Goal: Information Seeking & Learning: Learn about a topic

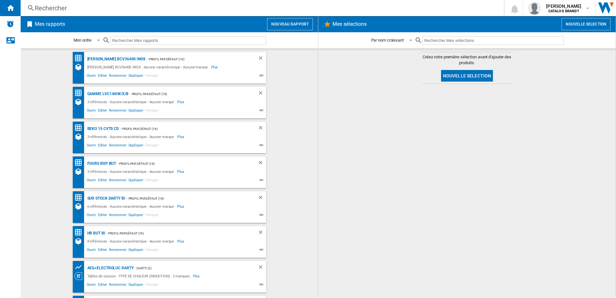
click at [46, 7] on div "Rechercher" at bounding box center [261, 8] width 453 height 9
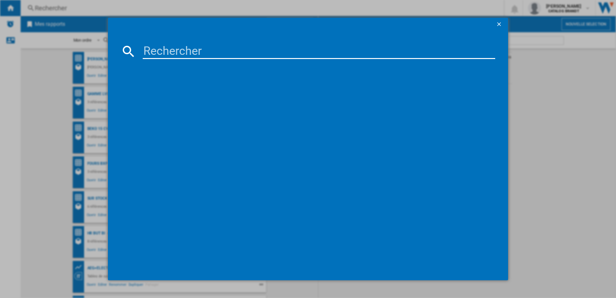
click at [172, 53] on input at bounding box center [319, 51] width 353 height 15
paste input "DWJ3137DS"
type input "DWJ3137DS"
click at [176, 92] on div "BRANDT DWJ3137DS BLANC" at bounding box center [313, 93] width 347 height 6
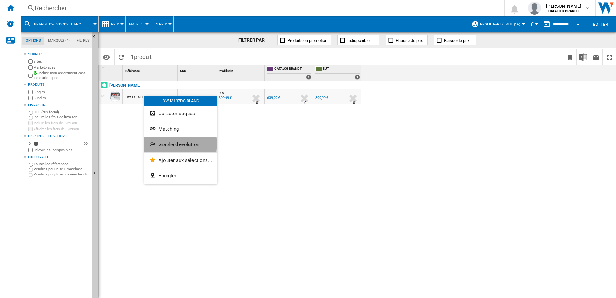
click at [168, 144] on span "Graphe d'évolution" at bounding box center [179, 145] width 41 height 6
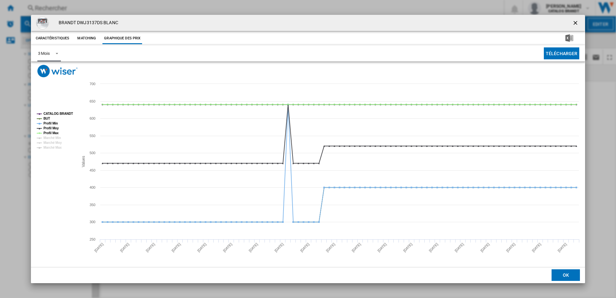
click at [56, 53] on span "Product popup" at bounding box center [55, 53] width 8 height 6
click at [49, 68] on div "6 Mois" at bounding box center [44, 69] width 12 height 6
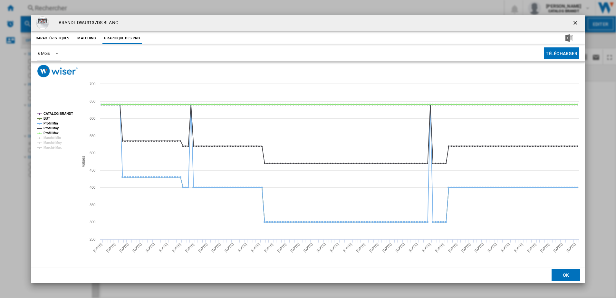
click at [61, 114] on tspan "CATALOG BRANDT" at bounding box center [59, 114] width 30 height 4
click at [56, 122] on tspan "Profil Min" at bounding box center [51, 124] width 15 height 4
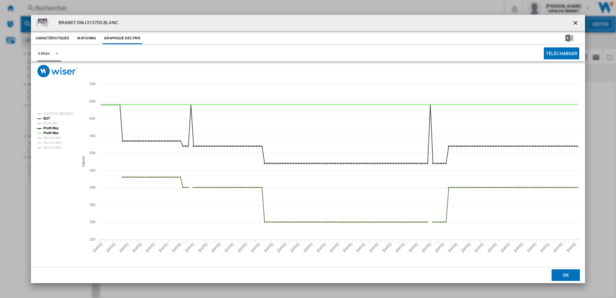
click at [54, 126] on tspan "Profil Moy" at bounding box center [51, 128] width 15 height 4
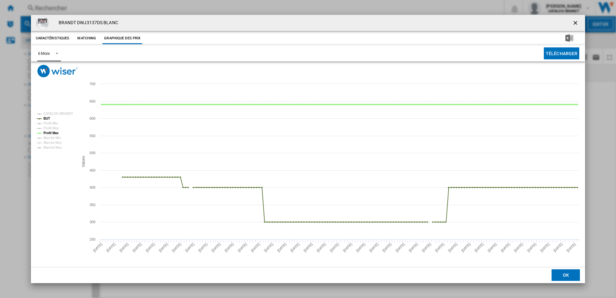
click at [54, 132] on tspan "Profil Max" at bounding box center [51, 133] width 15 height 4
